Goal: Task Accomplishment & Management: Complete application form

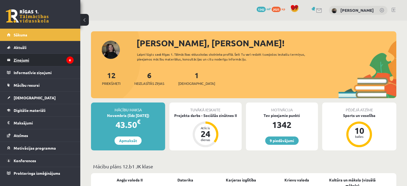
click at [37, 56] on legend "Ziņojumi 6" at bounding box center [44, 60] width 60 height 12
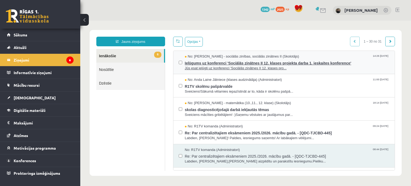
click at [232, 63] on span "Ielūgums uz konferenci 'Sociālās zinātnes II 12. klases projekta darba 1. ieska…" at bounding box center [287, 62] width 205 height 7
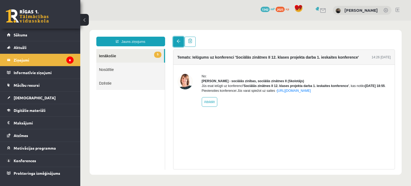
click at [178, 40] on span at bounding box center [179, 41] width 4 height 4
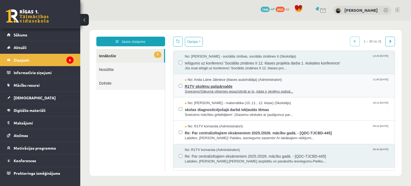
click at [205, 86] on span "R1TV skolēnu pašpārvalde" at bounding box center [287, 85] width 205 height 7
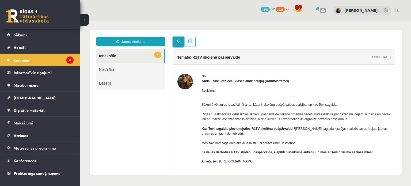
click at [177, 39] on link at bounding box center [178, 42] width 11 height 10
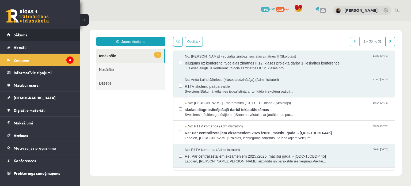
click at [56, 38] on link "Sākums" at bounding box center [40, 35] width 67 height 12
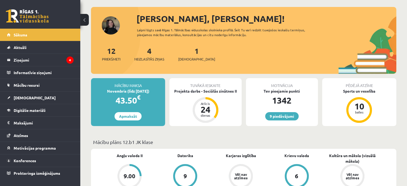
scroll to position [7, 0]
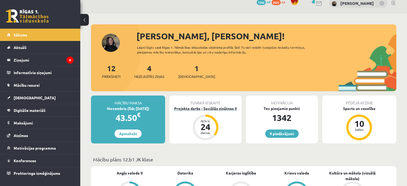
click at [211, 124] on div "24" at bounding box center [205, 127] width 16 height 9
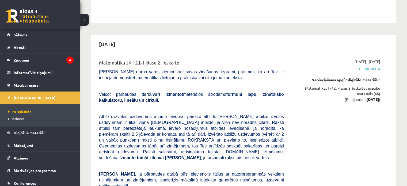
scroll to position [452, 0]
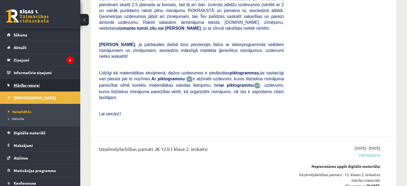
click at [20, 84] on span "Mācību resursi" at bounding box center [27, 85] width 26 height 5
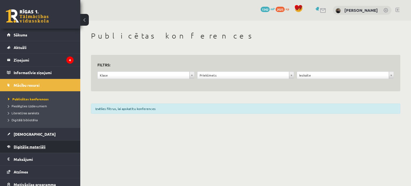
click at [25, 143] on link "Digitālie materiāli" at bounding box center [40, 146] width 67 height 12
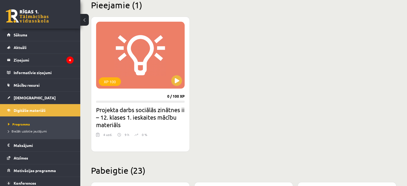
scroll to position [130, 0]
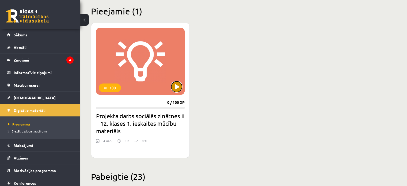
click at [174, 85] on button at bounding box center [176, 86] width 11 height 11
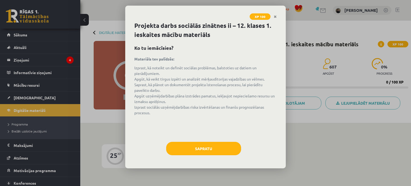
click at [207, 155] on div "Sapratu" at bounding box center [205, 150] width 142 height 17
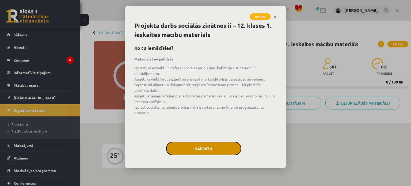
click at [204, 147] on button "Sapratu" at bounding box center [203, 148] width 75 height 13
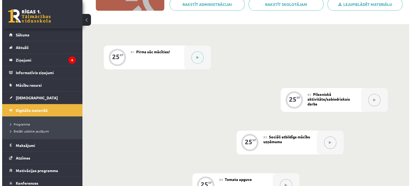
scroll to position [91, 0]
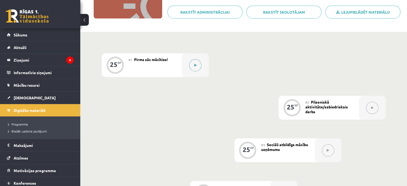
click at [195, 65] on icon at bounding box center [195, 65] width 2 height 3
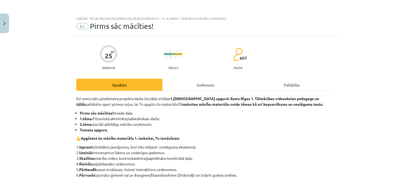
scroll to position [173, 0]
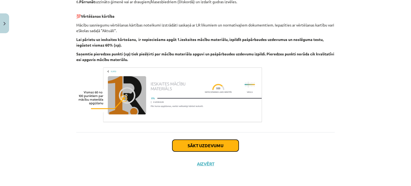
click at [221, 145] on button "Sākt uzdevumu" at bounding box center [205, 146] width 66 height 12
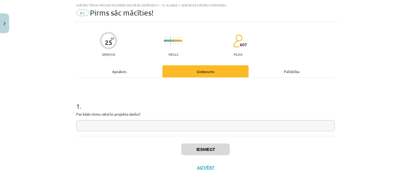
click at [186, 128] on input "text" at bounding box center [205, 125] width 258 height 11
click at [117, 74] on div "Apraksts" at bounding box center [119, 71] width 86 height 12
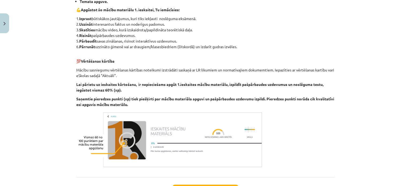
scroll to position [173, 0]
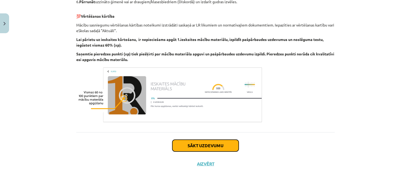
click at [204, 147] on button "Sākt uzdevumu" at bounding box center [205, 146] width 66 height 12
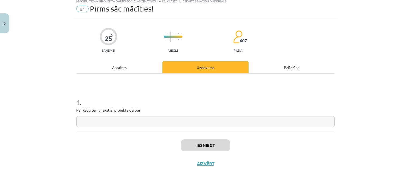
scroll to position [13, 0]
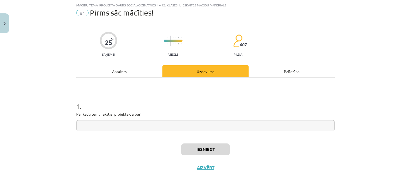
click at [152, 121] on input "text" at bounding box center [205, 125] width 258 height 11
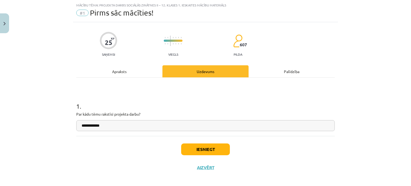
type input "**********"
click at [191, 150] on button "Iesniegt" at bounding box center [205, 149] width 49 height 12
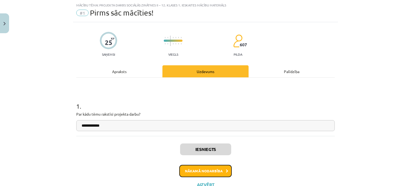
click at [212, 169] on button "Nākamā nodarbība" at bounding box center [205, 171] width 52 height 12
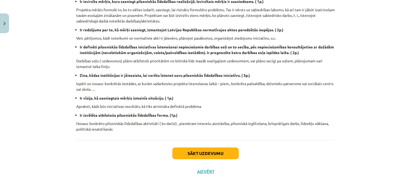
scroll to position [184, 0]
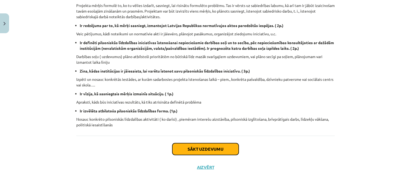
click at [196, 144] on button "Sākt uzdevumu" at bounding box center [205, 149] width 66 height 12
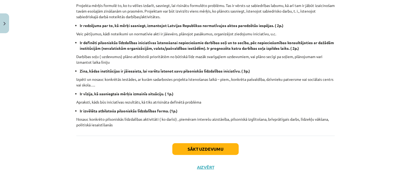
scroll to position [13, 0]
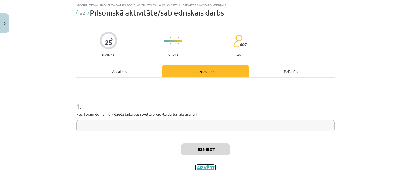
click at [197, 167] on button "Aizvērt" at bounding box center [205, 167] width 20 height 5
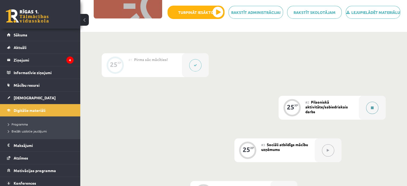
click at [373, 114] on button at bounding box center [372, 108] width 12 height 12
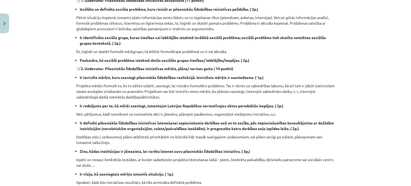
scroll to position [188, 0]
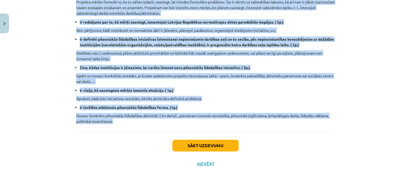
drag, startPoint x: 102, startPoint y: 33, endPoint x: 318, endPoint y: 125, distance: 235.3
click at [318, 125] on div "25 XP Saņemsi Grūts 607 pilda Apraksts Uzdevums Palīdzība Veicamais un kritērij…" at bounding box center [205, 10] width 265 height 325
copy div "Veicamais un kritēriji 📝1. Uzdevums- Pilsoniskās līdzdalības iniciatīvas aktual…"
click at [203, 141] on button "Sākt uzdevumu" at bounding box center [205, 146] width 66 height 12
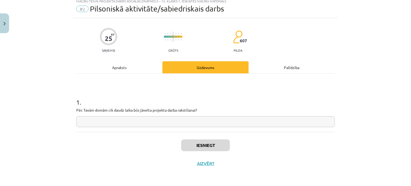
scroll to position [13, 0]
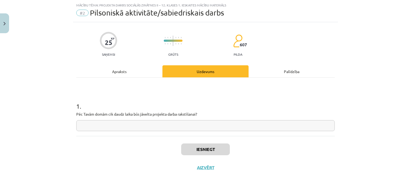
click at [159, 126] on input "text" at bounding box center [205, 125] width 258 height 11
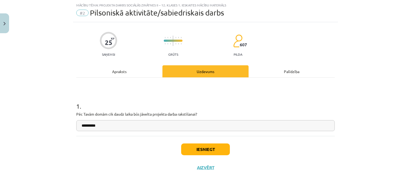
type input "**********"
click at [194, 147] on button "Iesniegt" at bounding box center [205, 149] width 49 height 12
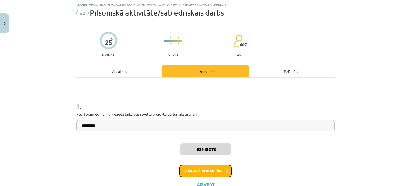
click at [208, 169] on button "Nākamā nodarbība" at bounding box center [205, 171] width 52 height 12
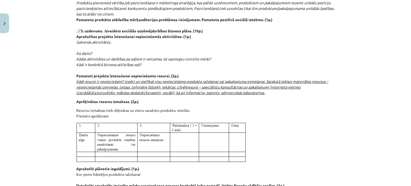
scroll to position [626, 0]
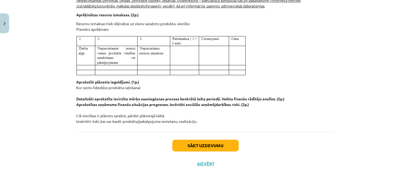
drag, startPoint x: 70, startPoint y: 33, endPoint x: 262, endPoint y: 128, distance: 213.9
click at [262, 128] on div "Mācību tēma: Projekta darbs sociālās zinātnes ii – 12. klases 1. ieskaites mācī…" at bounding box center [205, 93] width 411 height 186
copy div "Mācību uzņēmuma kā projekta darba mērķis , īstenojot mācību uzņēmuma darbību re…"
click at [301, 137] on div "Sākt uzdevumu Aizvērt" at bounding box center [205, 150] width 258 height 37
click at [228, 146] on button "Sākt uzdevumu" at bounding box center [205, 146] width 66 height 12
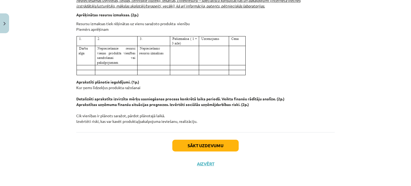
scroll to position [13, 0]
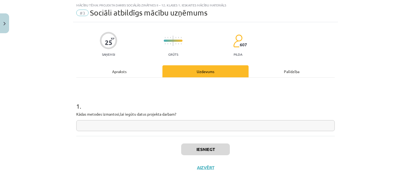
click at [182, 126] on input "text" at bounding box center [205, 125] width 258 height 11
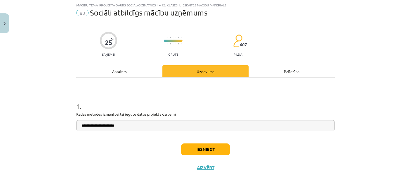
type input "**********"
click at [205, 151] on button "Iesniegt" at bounding box center [205, 149] width 49 height 12
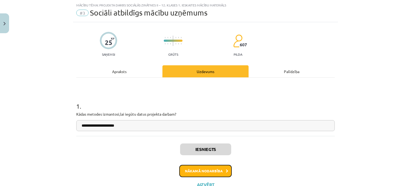
click at [208, 171] on button "Nākamā nodarbība" at bounding box center [205, 171] width 52 height 12
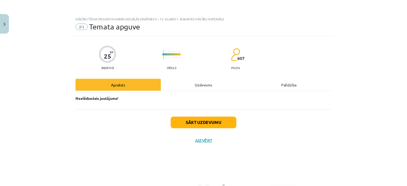
scroll to position [0, 0]
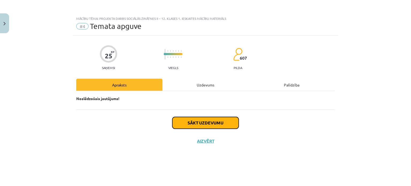
click at [205, 125] on button "Sākt uzdevumu" at bounding box center [205, 123] width 66 height 12
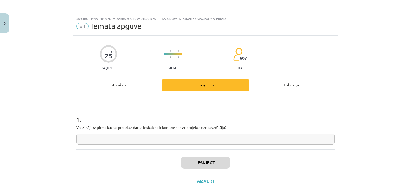
click at [170, 139] on input "text" at bounding box center [205, 138] width 258 height 11
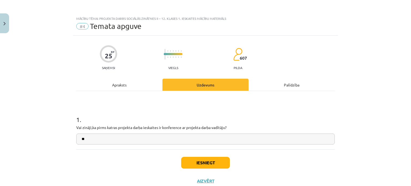
type input "**"
click at [199, 162] on button "Iesniegt" at bounding box center [205, 163] width 49 height 12
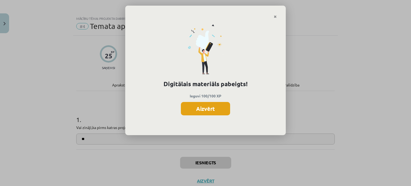
click at [205, 112] on button "Aizvērt" at bounding box center [205, 108] width 49 height 13
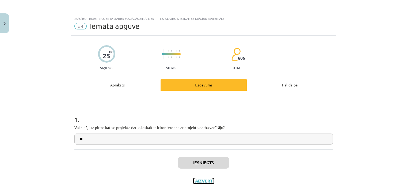
click at [207, 181] on button "Aizvērt" at bounding box center [203, 180] width 20 height 5
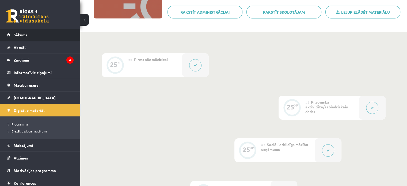
click at [32, 34] on link "Sākums" at bounding box center [40, 35] width 67 height 12
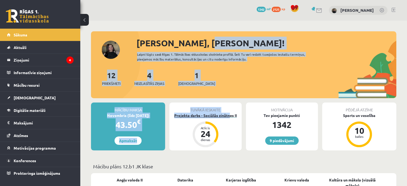
drag, startPoint x: 290, startPoint y: 49, endPoint x: 229, endPoint y: 113, distance: 88.7
click at [231, 114] on div "Projekta darbs - Sociālās zinātnes II" at bounding box center [205, 116] width 72 height 6
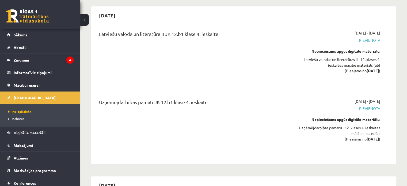
scroll to position [2154, 0]
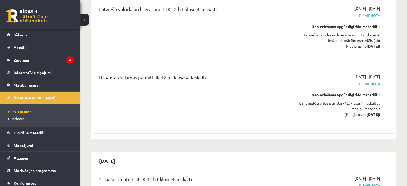
click at [26, 97] on span "[DEMOGRAPHIC_DATA]" at bounding box center [35, 97] width 42 height 5
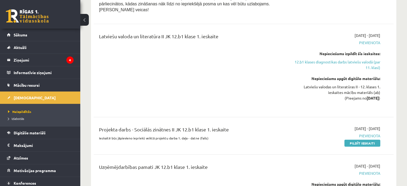
scroll to position [106, 0]
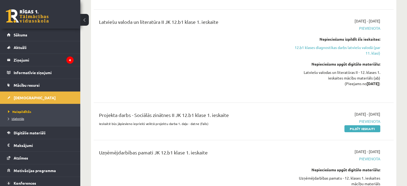
click at [20, 119] on span "Izlabotās" at bounding box center [16, 118] width 16 height 4
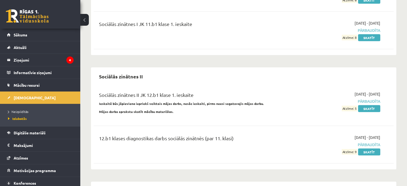
scroll to position [1534, 0]
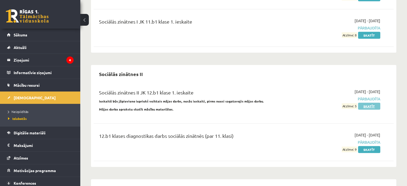
click at [372, 103] on link "Skatīt" at bounding box center [369, 106] width 22 height 7
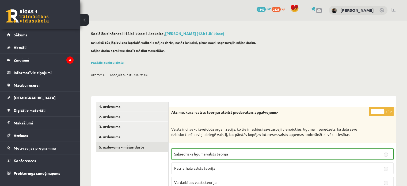
click at [134, 144] on link "5. uzdevums - mājas darbs" at bounding box center [132, 147] width 72 height 10
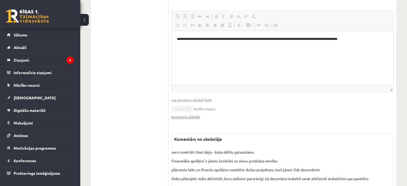
scroll to position [465, 0]
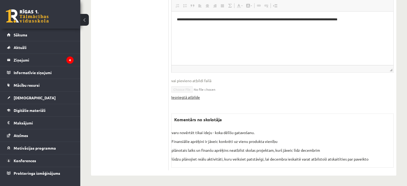
click at [182, 97] on link "Iesniegtā atbilde" at bounding box center [185, 97] width 29 height 6
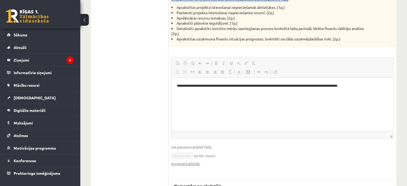
scroll to position [385, 0]
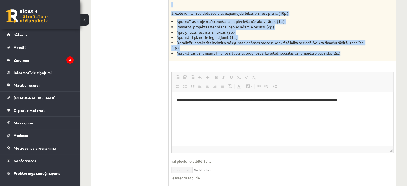
drag, startPoint x: 170, startPoint y: 33, endPoint x: 347, endPoint y: 55, distance: 179.0
copy div "Mājas darbam bija jābūt paveiktam pirms ieskaites sākšanas. Pievieno sagatavoto…"
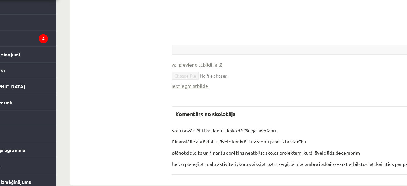
scroll to position [465, 0]
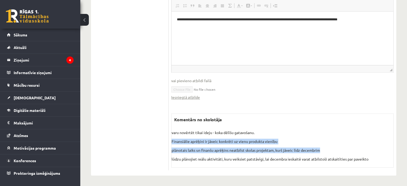
drag, startPoint x: 171, startPoint y: 140, endPoint x: 328, endPoint y: 145, distance: 157.1
click at [328, 145] on div "varu novērtēt tikai ideju - koka dēlīšu gatavošanu. Finansiālie aprēķini ir jāv…" at bounding box center [282, 146] width 222 height 32
copy div "Finansiālie aprēķini ir jāveic konkrēti uz vienu produkta vienību plānotais lai…"
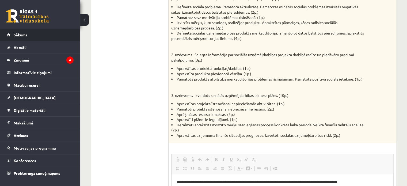
click at [19, 37] on span "Sākums" at bounding box center [21, 34] width 14 height 5
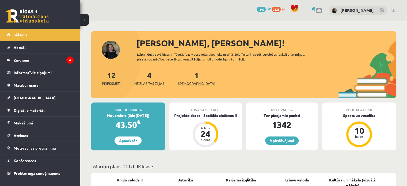
click at [187, 74] on link "1 Ieskaites" at bounding box center [196, 78] width 37 height 16
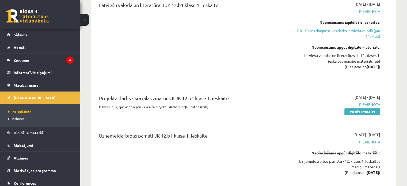
scroll to position [128, 0]
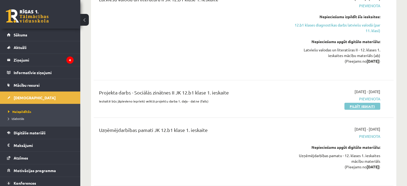
click at [355, 103] on link "Pildīt ieskaiti" at bounding box center [362, 106] width 36 height 7
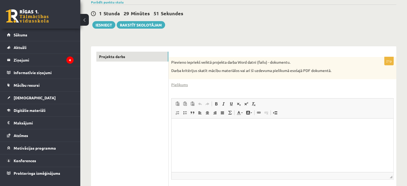
scroll to position [92, 0]
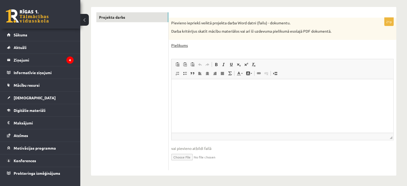
click at [182, 47] on link "Pielikums" at bounding box center [179, 46] width 17 height 6
click at [187, 155] on input "file" at bounding box center [282, 156] width 222 height 11
type input "**********"
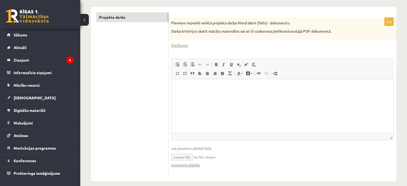
click at [206, 88] on p "Rich Text Editor, wiswyg-editor-user-answer-47433897149140" at bounding box center [282, 88] width 211 height 6
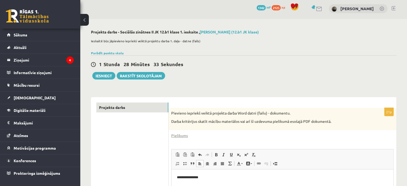
scroll to position [0, 0]
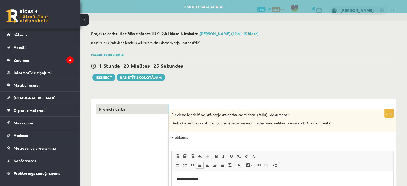
click at [177, 137] on link "Pielikums" at bounding box center [179, 137] width 17 height 6
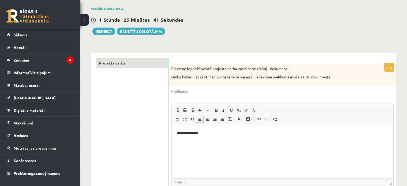
scroll to position [45, 0]
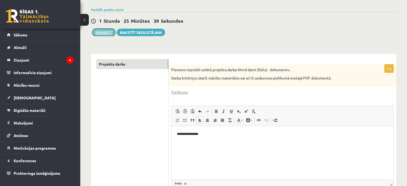
click at [100, 30] on button "Iesniegt" at bounding box center [103, 32] width 23 height 7
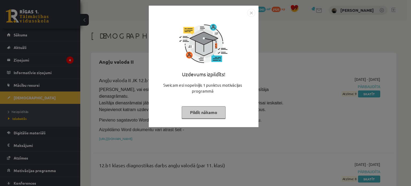
click at [204, 111] on button "Pildīt nākamo" at bounding box center [204, 112] width 44 height 12
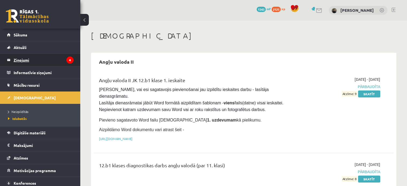
click at [53, 58] on legend "Ziņojumi 4" at bounding box center [44, 60] width 60 height 12
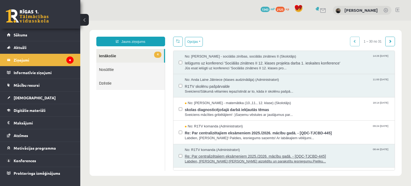
click at [240, 160] on span "Labdien, [PERSON_NAME],[PERSON_NAME] aizpildītu un parakstītu iesniegumu.Pielik…" at bounding box center [287, 161] width 205 height 5
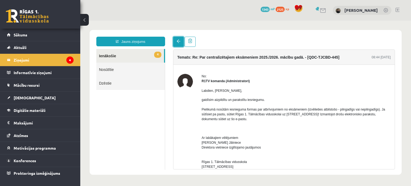
click at [181, 43] on link at bounding box center [178, 42] width 11 height 10
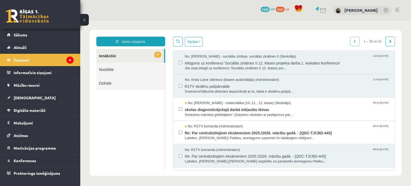
click at [180, 44] on link at bounding box center [178, 42] width 10 height 10
click at [208, 61] on span "Ielūgums uz konferenci 'Sociālās zinātnes II 12. klases projekta darba 1. ieska…" at bounding box center [287, 62] width 205 height 7
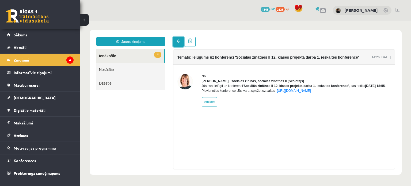
click at [177, 42] on span at bounding box center [179, 41] width 4 height 4
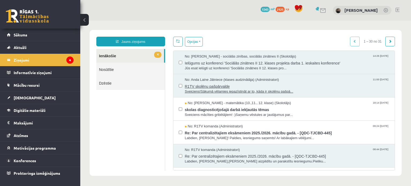
click at [232, 89] on span "Sveiciens!Sākumā vēlamies iepazīstināt ar to, kāda ir skolēnu pašpā..." at bounding box center [287, 91] width 205 height 5
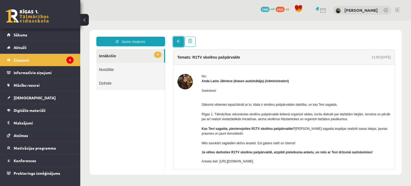
click at [177, 41] on span at bounding box center [179, 41] width 4 height 4
click at [175, 43] on link at bounding box center [178, 42] width 11 height 10
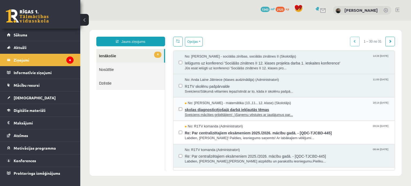
click at [203, 107] on span "skolas diagnosticējošajā darbā iekļautās tēmas" at bounding box center [287, 109] width 205 height 7
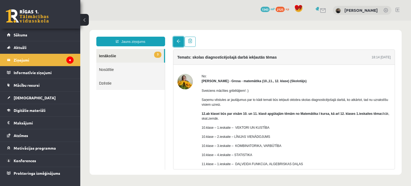
click at [181, 41] on link at bounding box center [178, 42] width 11 height 10
click at [178, 41] on span at bounding box center [179, 41] width 4 height 4
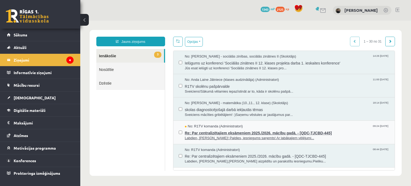
click at [218, 129] on span "Re: Par centralizētajiem eksāmeniem 2025./2026. mācību gadā. - [QDC-TJCBD-445]" at bounding box center [287, 132] width 205 height 7
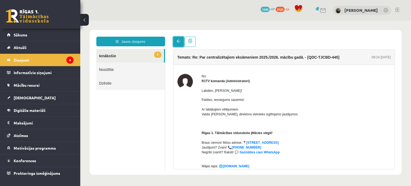
click at [178, 42] on span at bounding box center [179, 41] width 4 height 4
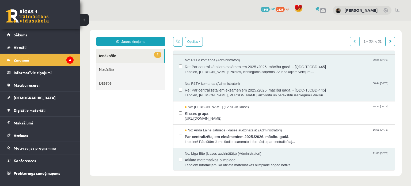
scroll to position [68, 0]
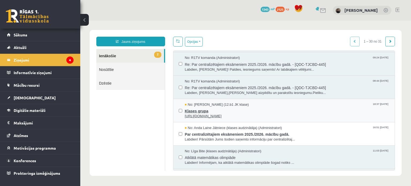
click at [320, 107] on span "Klases grupa" at bounding box center [287, 110] width 205 height 7
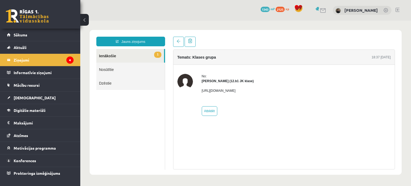
scroll to position [0, 0]
click at [179, 45] on link at bounding box center [178, 42] width 11 height 10
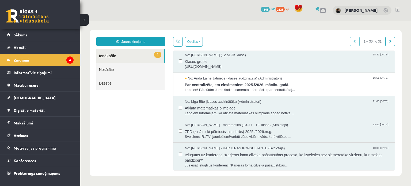
scroll to position [141, 0]
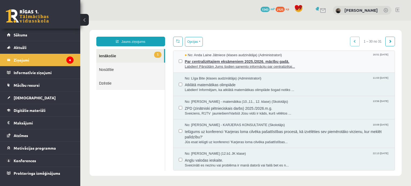
click at [291, 58] on span "Par centralizētajiem eksāmeniem 2025./2026. mācību gadā." at bounding box center [287, 61] width 205 height 7
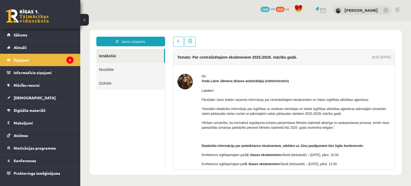
scroll to position [0, 0]
click at [43, 34] on link "Sākums" at bounding box center [40, 35] width 67 height 12
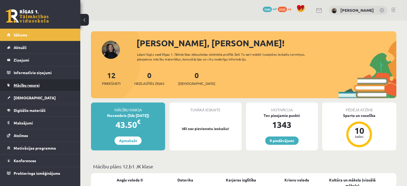
click at [46, 84] on link "Mācību resursi" at bounding box center [40, 85] width 67 height 12
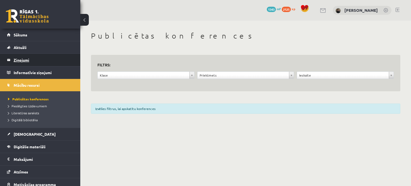
click at [27, 59] on legend "Ziņojumi 0" at bounding box center [44, 60] width 60 height 12
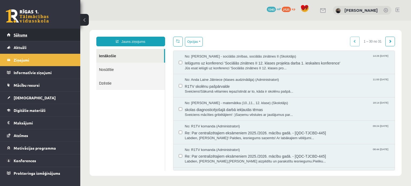
click at [22, 35] on span "Sākums" at bounding box center [21, 34] width 14 height 5
